Goal: Task Accomplishment & Management: Complete application form

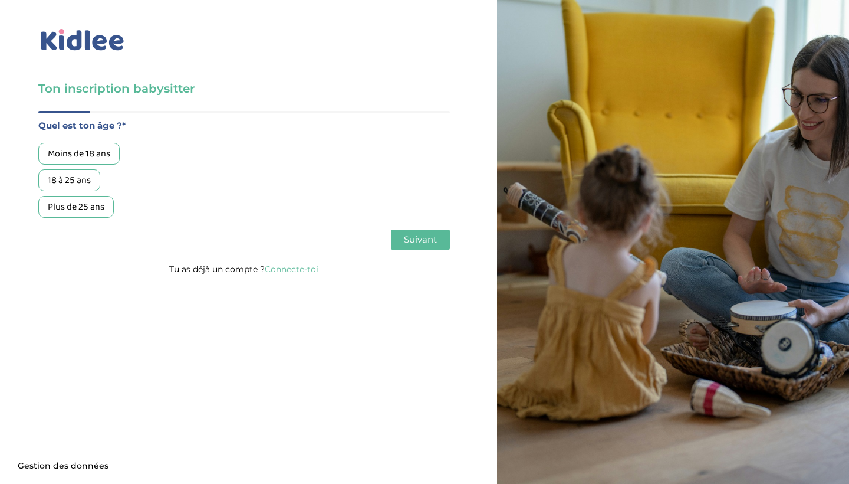
click at [81, 180] on div "18 à 25 ans" at bounding box center [69, 180] width 62 height 22
click at [416, 239] on span "Suivant" at bounding box center [420, 239] width 33 height 11
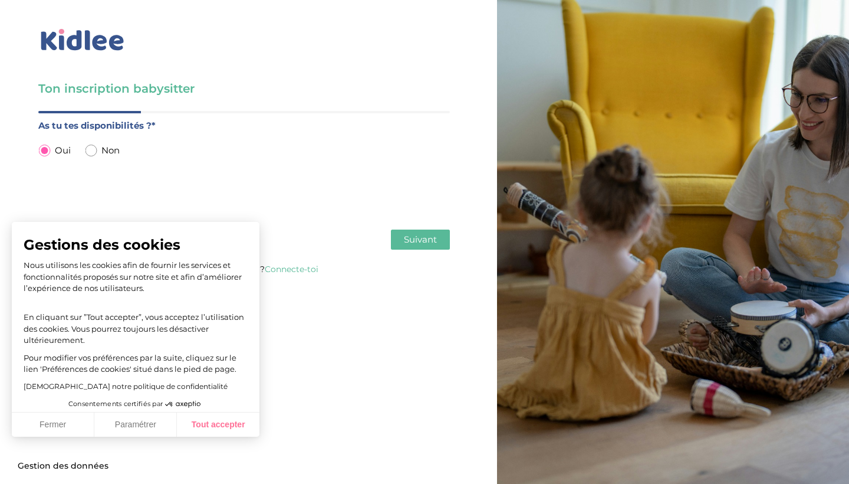
click at [212, 431] on button "Tout accepter" at bounding box center [218, 424] width 83 height 25
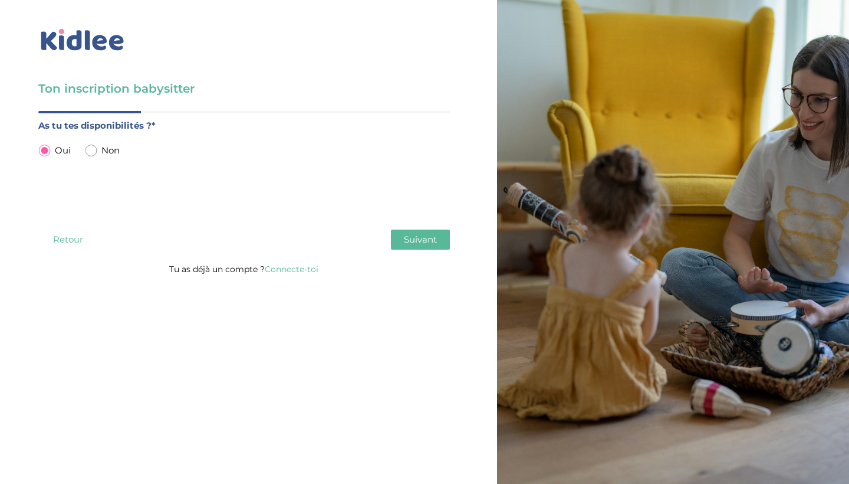
click at [438, 239] on button "Suivant" at bounding box center [420, 239] width 59 height 20
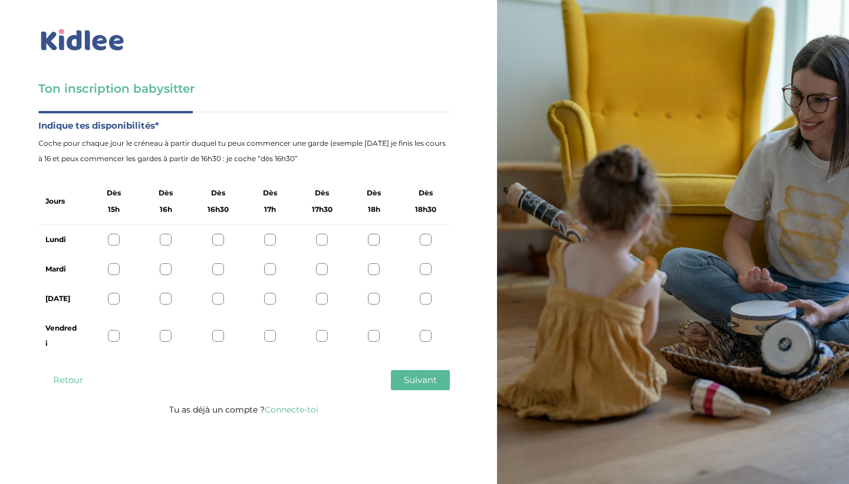
click at [324, 243] on div at bounding box center [322, 240] width 12 height 12
click at [324, 265] on div at bounding box center [322, 269] width 12 height 12
click at [325, 335] on div at bounding box center [322, 336] width 12 height 12
click at [404, 385] on span "Suivant" at bounding box center [420, 379] width 33 height 11
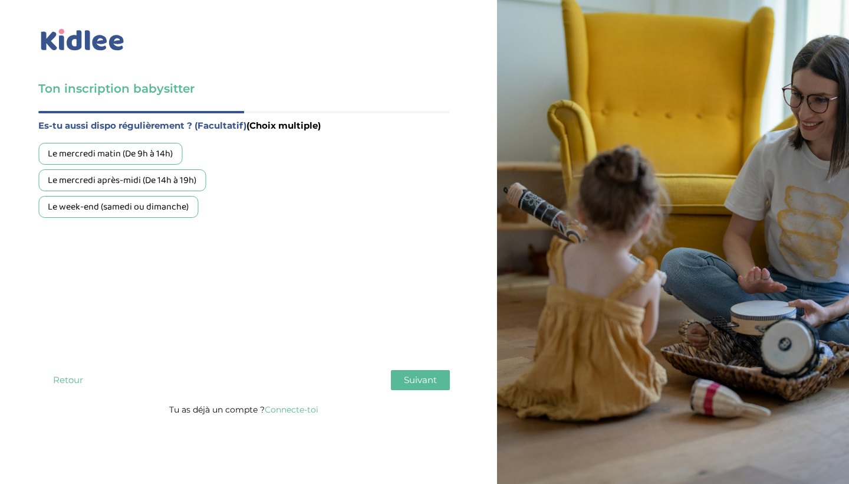
click at [180, 215] on div "Le week-end (samedi ou dimanche)" at bounding box center [118, 207] width 160 height 22
click at [423, 379] on span "Suivant" at bounding box center [420, 379] width 33 height 11
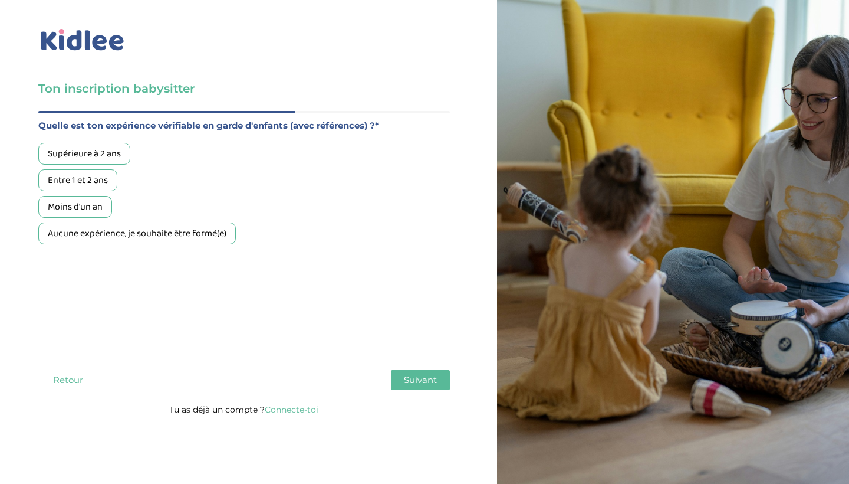
click at [106, 237] on div "Aucune expérience, je souhaite être formé(e)" at bounding box center [137, 233] width 198 height 22
click at [83, 200] on div "Moins d'un an" at bounding box center [75, 207] width 74 height 22
click at [422, 376] on span "Suivant" at bounding box center [420, 379] width 33 height 11
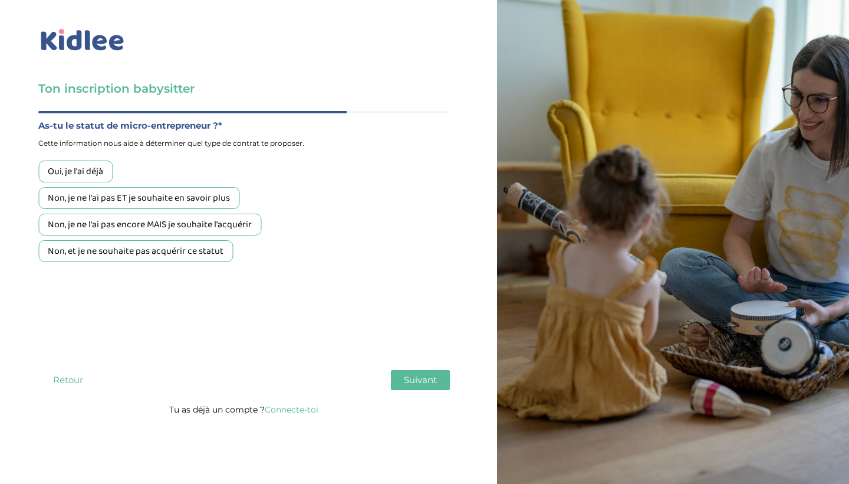
click at [193, 248] on div "Non, et je ne souhaite pas acquérir ce statut" at bounding box center [135, 251] width 195 height 22
click at [428, 380] on span "Suivant" at bounding box center [420, 379] width 33 height 11
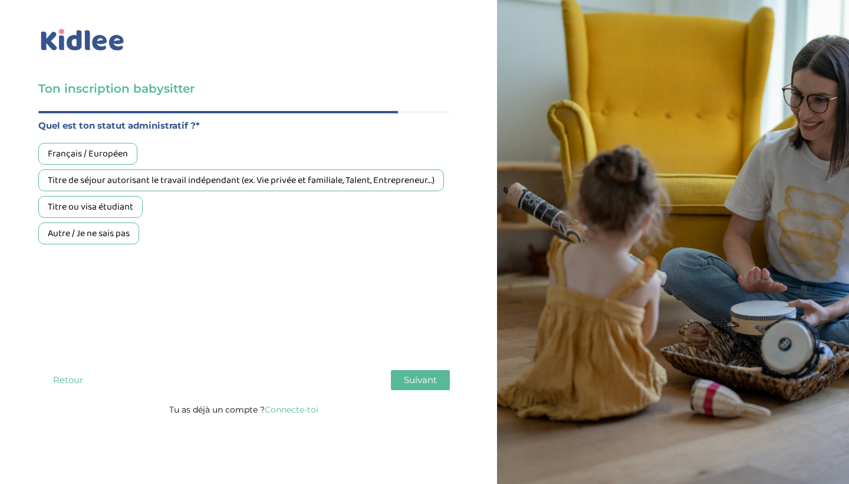
click at [114, 154] on div "Français / Européen" at bounding box center [87, 154] width 99 height 22
click at [419, 380] on span "Suivant" at bounding box center [420, 379] width 33 height 11
